Goal: Communication & Community: Answer question/provide support

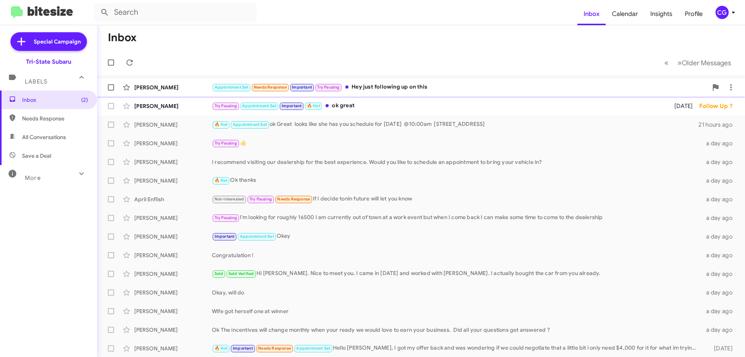
click at [400, 88] on div "Appointment Set Needs Response Important Try Pausing Hey just following up on t…" at bounding box center [460, 87] width 496 height 9
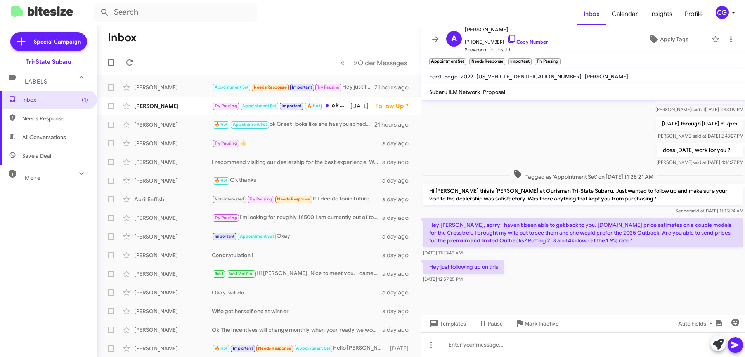
scroll to position [580, 0]
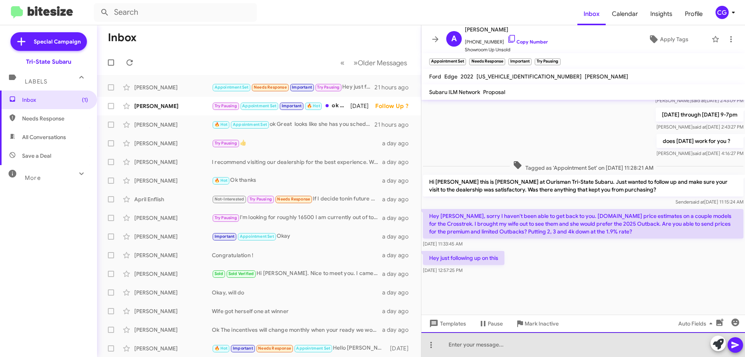
click at [496, 347] on div at bounding box center [583, 344] width 324 height 25
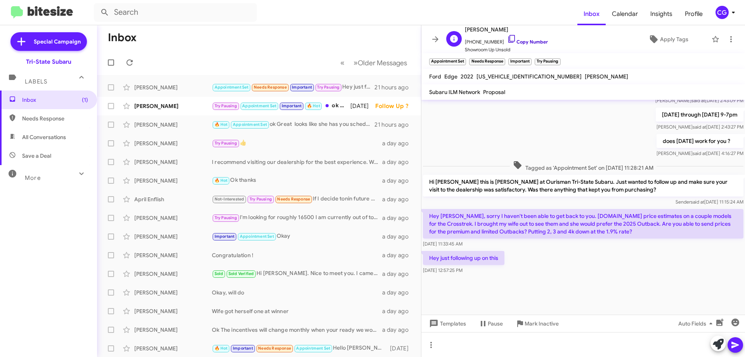
click at [530, 39] on link "Copy Number" at bounding box center [527, 42] width 41 height 6
click at [530, 40] on link "Copy Number" at bounding box center [527, 42] width 41 height 6
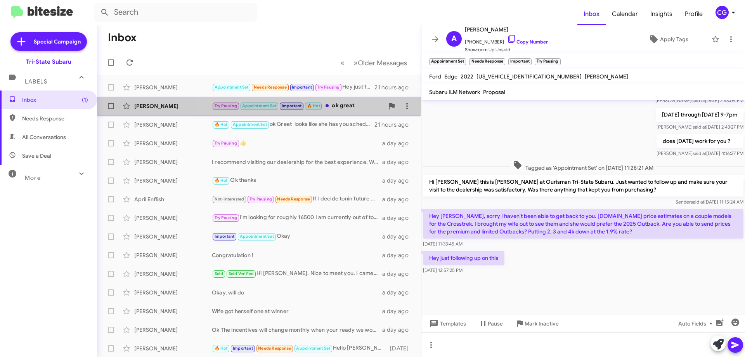
click at [281, 108] on small "Important" at bounding box center [292, 105] width 24 height 7
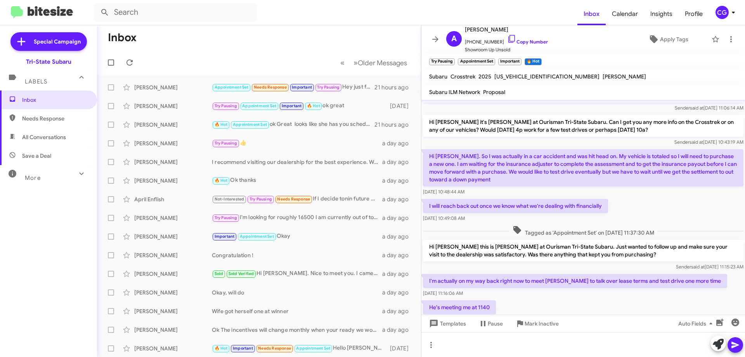
scroll to position [155, 0]
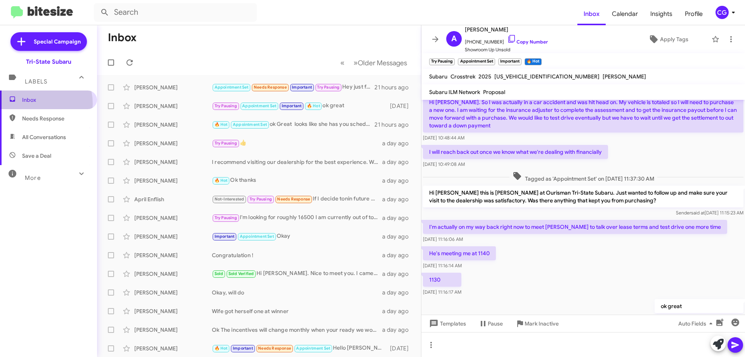
click at [33, 104] on span "Inbox" at bounding box center [48, 99] width 97 height 19
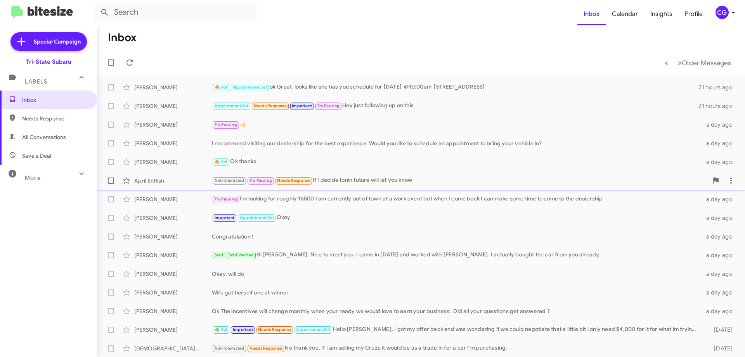
click at [411, 178] on div "Not-Interested Try Pausing Needs Response If I decide tonin future will let you…" at bounding box center [460, 180] width 496 height 9
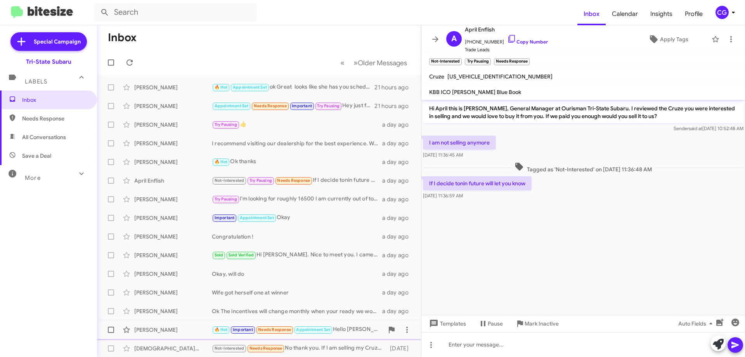
click at [329, 326] on small "Appointment Set" at bounding box center [314, 329] width 38 height 7
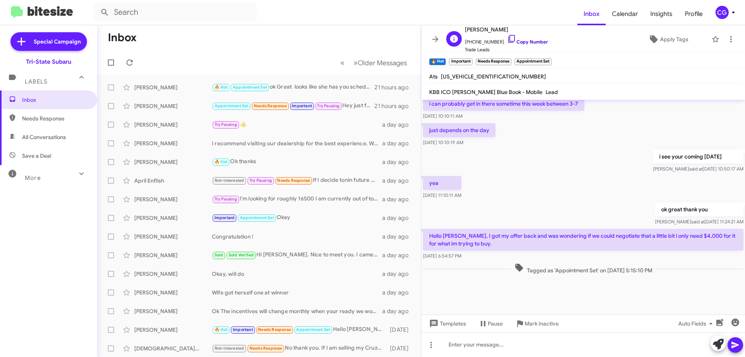
click at [528, 43] on link "Copy Number" at bounding box center [527, 42] width 41 height 6
